Goal: Find specific page/section: Find specific page/section

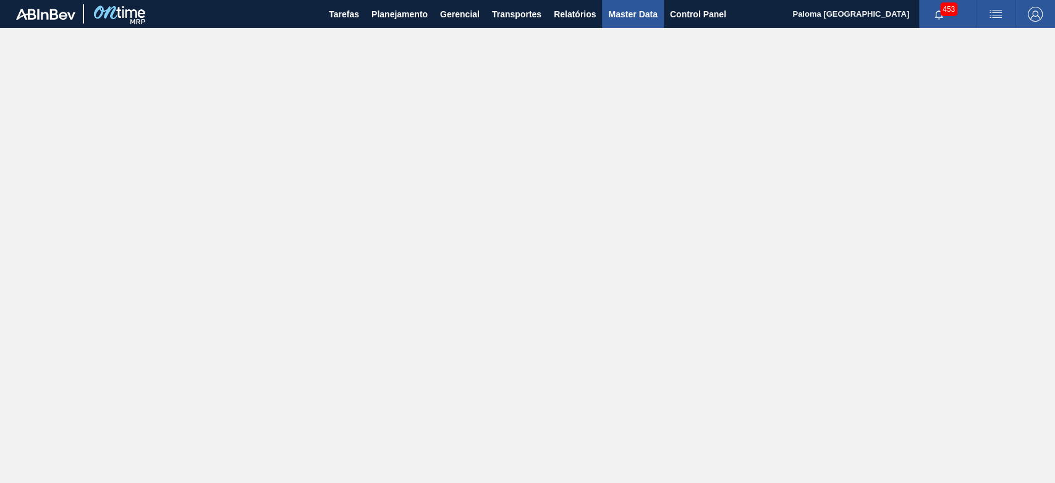
click at [634, 16] on span "Master Data" at bounding box center [632, 14] width 49 height 15
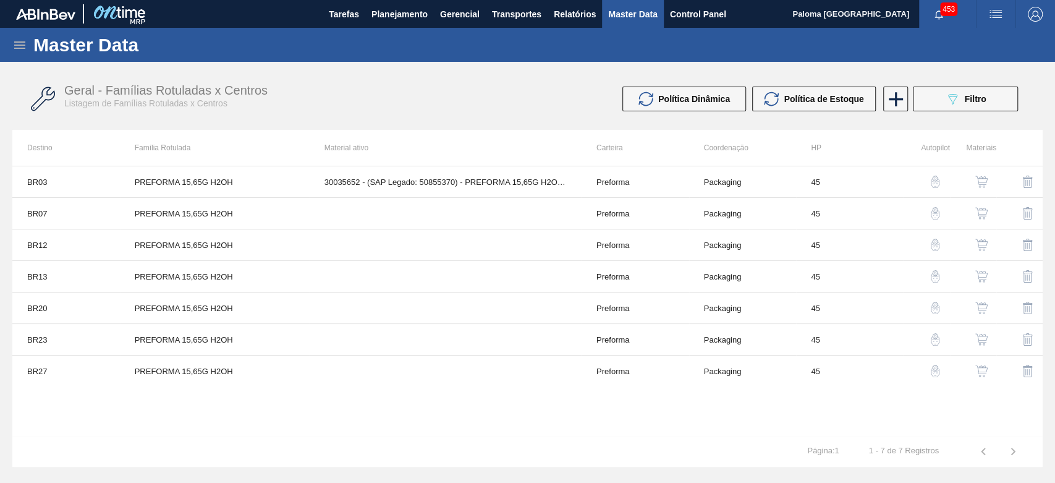
click at [24, 47] on icon at bounding box center [19, 45] width 15 height 15
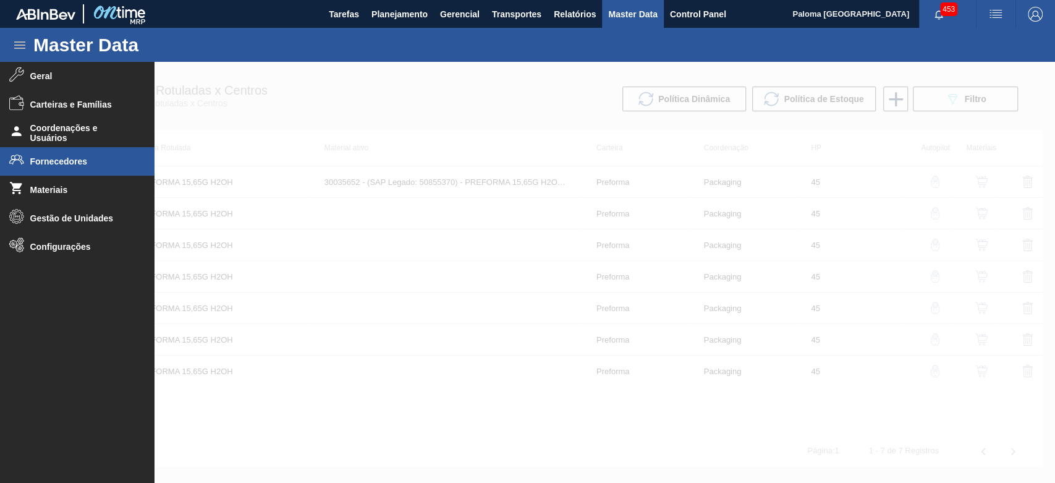
click at [54, 155] on li "Fornecedores" at bounding box center [77, 161] width 155 height 28
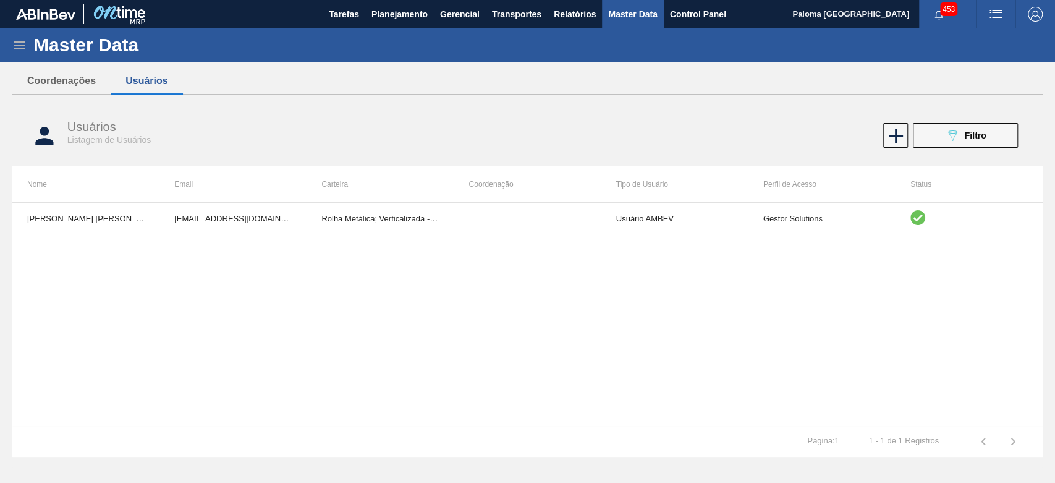
drag, startPoint x: 35, startPoint y: 48, endPoint x: 20, endPoint y: 52, distance: 15.9
click at [32, 51] on div "Master Data" at bounding box center [527, 45] width 1055 height 34
click at [17, 50] on icon at bounding box center [19, 45] width 15 height 15
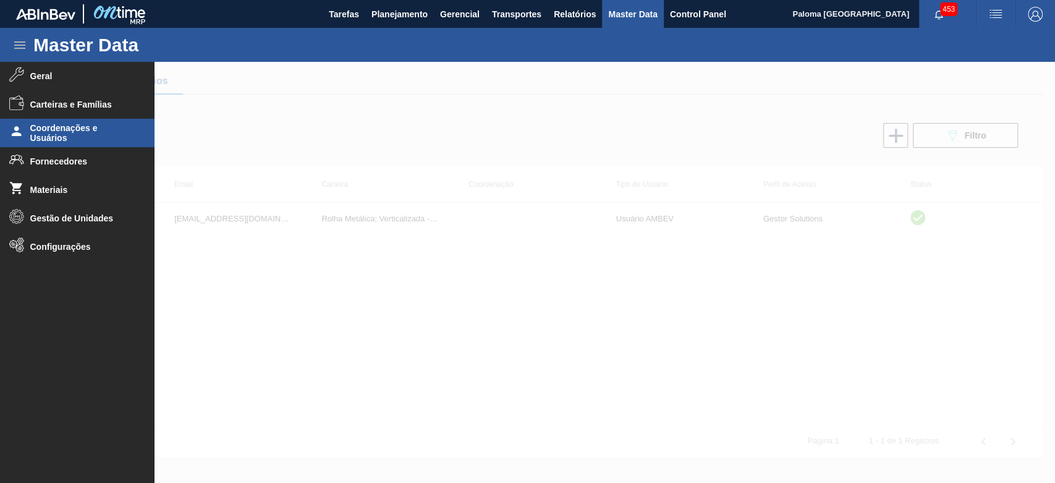
click at [57, 135] on span "Coordenações e Usuários" at bounding box center [81, 133] width 102 height 20
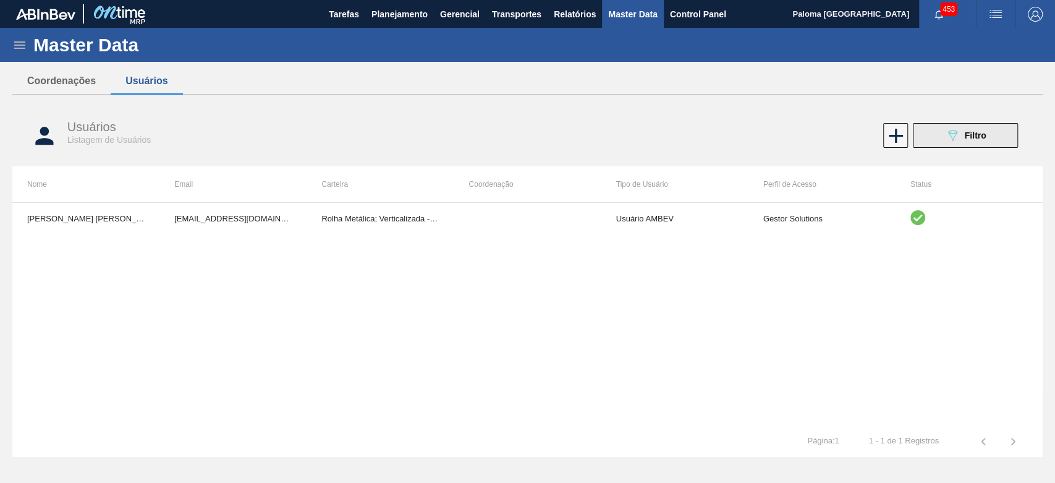
click at [949, 140] on icon "089F7B8B-B2A5-4AFE-B5C0-19BA573D28AC" at bounding box center [952, 135] width 15 height 15
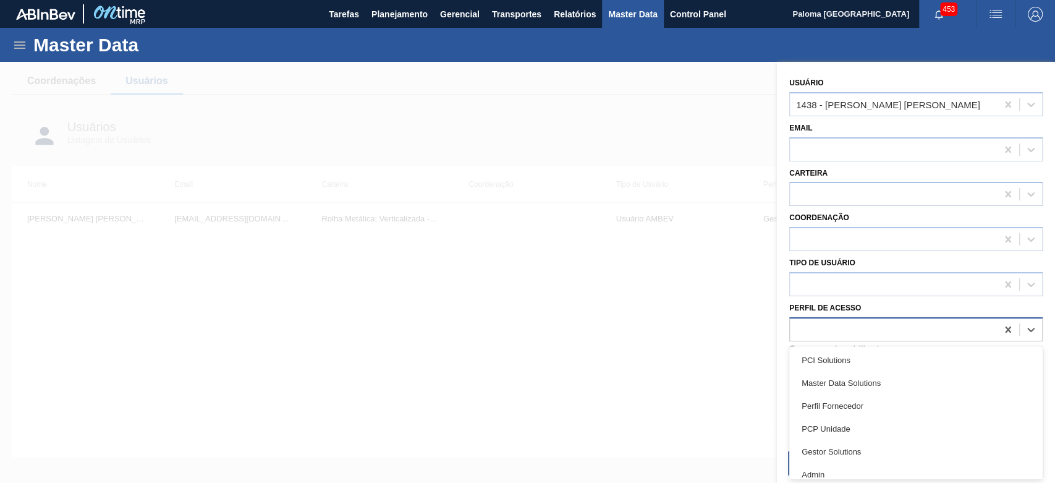
click at [835, 322] on div at bounding box center [893, 329] width 207 height 18
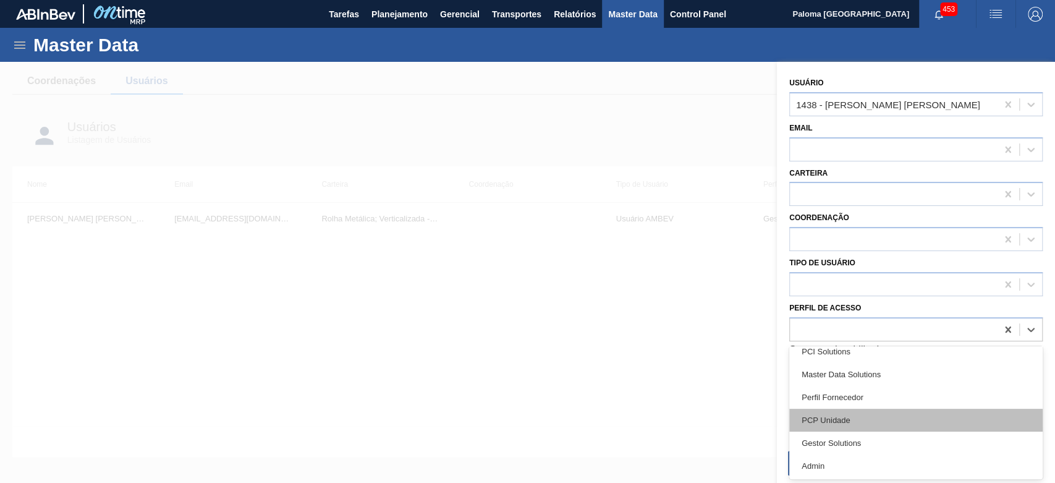
scroll to position [9, 0]
